Goal: Information Seeking & Learning: Understand process/instructions

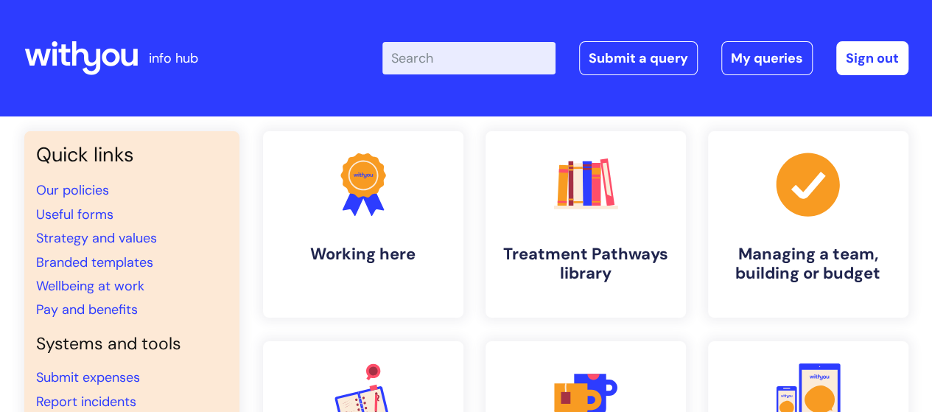
click at [464, 69] on input "Enter your search term here..." at bounding box center [469, 58] width 173 height 32
type input "my journey plan"
click button "Search" at bounding box center [0, 0] width 0 height 0
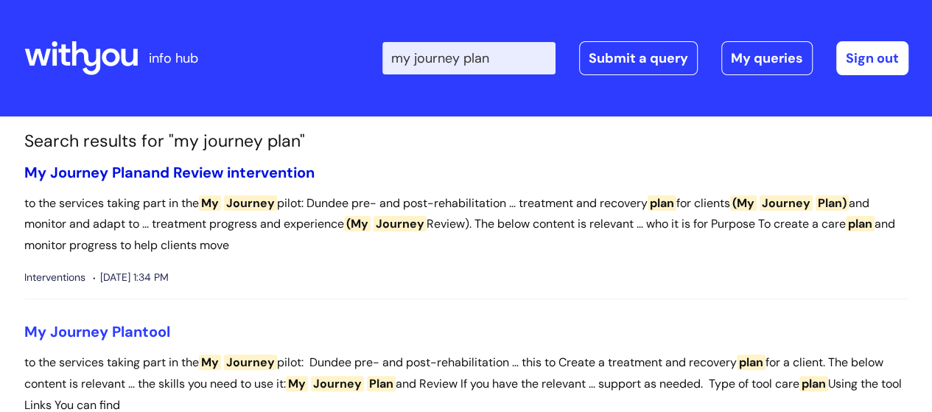
click at [189, 163] on link "My Journey Plan and Review intervention" at bounding box center [169, 172] width 290 height 19
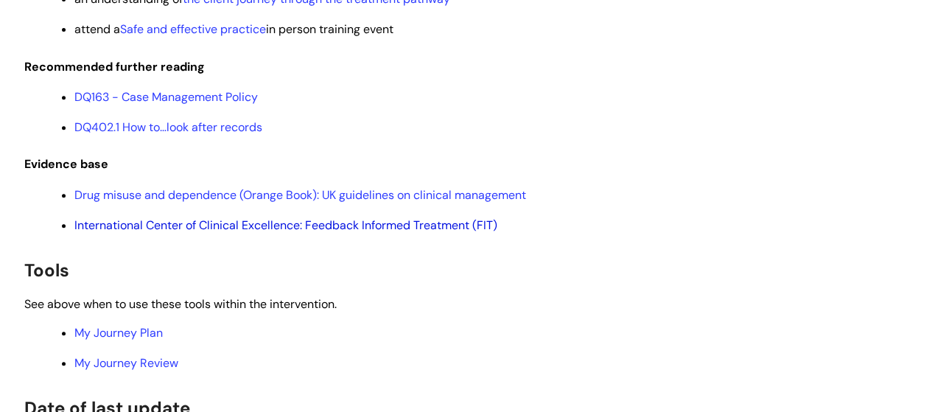
scroll to position [3169, 0]
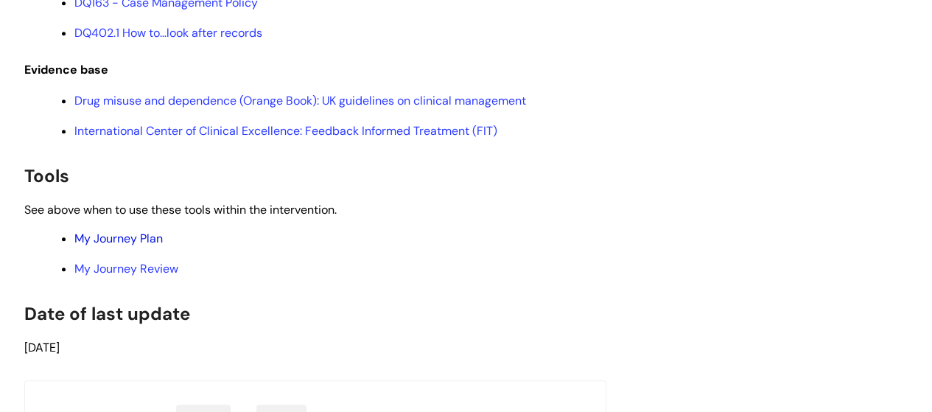
click at [136, 246] on link "My Journey Plan" at bounding box center [118, 238] width 88 height 15
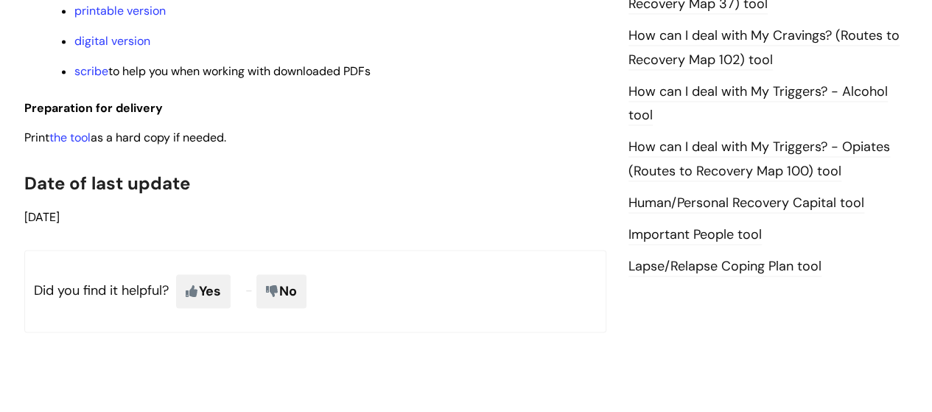
scroll to position [1032, 0]
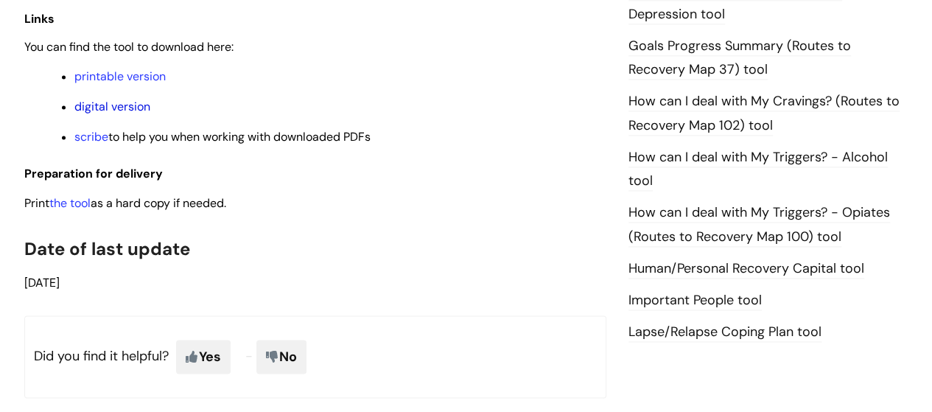
click at [122, 107] on link "digital version" at bounding box center [112, 106] width 76 height 15
